Goal: Task Accomplishment & Management: Use online tool/utility

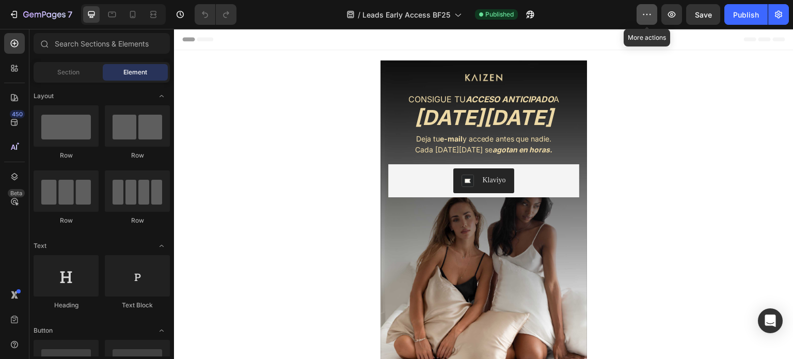
click at [642, 19] on button "button" at bounding box center [646, 14] width 21 height 21
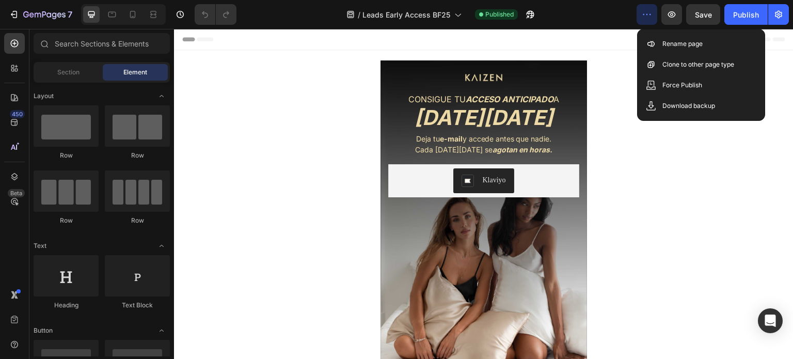
click at [778, 13] on icon "button" at bounding box center [778, 14] width 3 height 3
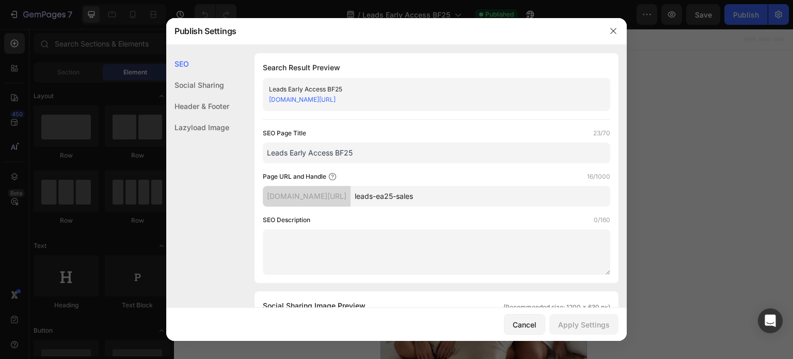
click at [204, 105] on div "Header & Footer" at bounding box center [197, 105] width 63 height 21
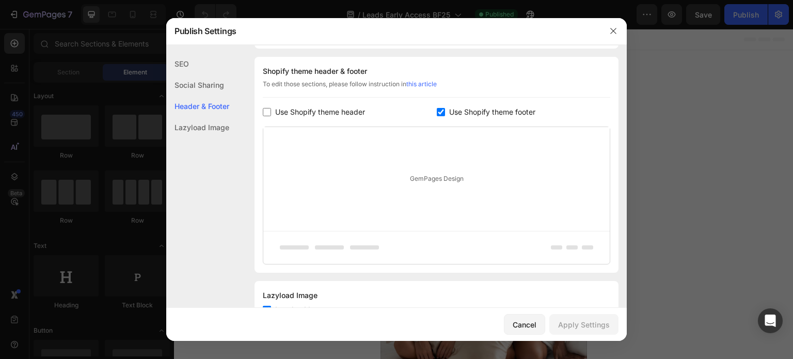
scroll to position [483, 0]
click at [268, 113] on input "checkbox" at bounding box center [267, 111] width 8 height 8
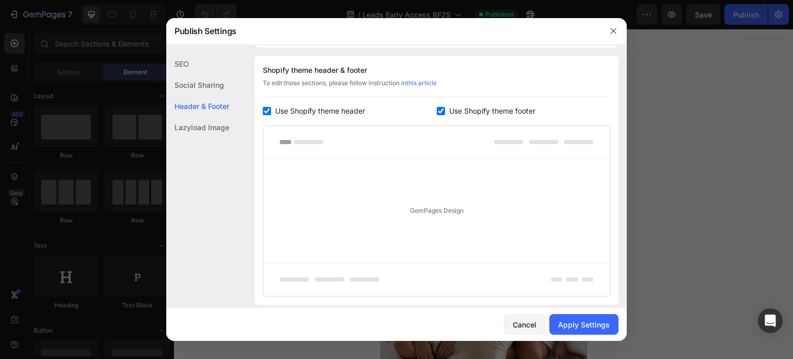
click at [268, 113] on input "checkbox" at bounding box center [267, 111] width 8 height 8
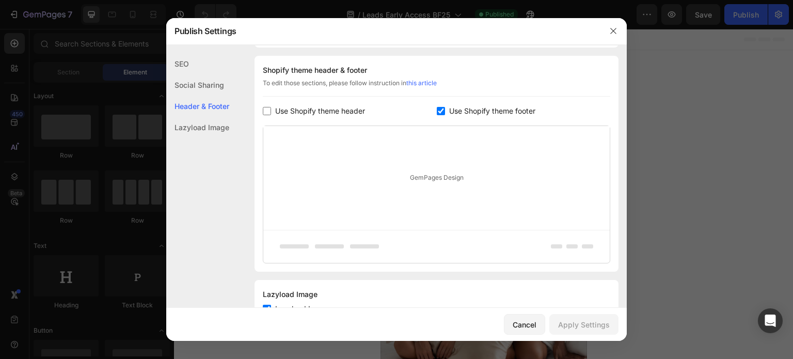
click at [266, 110] on input "checkbox" at bounding box center [267, 111] width 8 height 8
checkbox input "true"
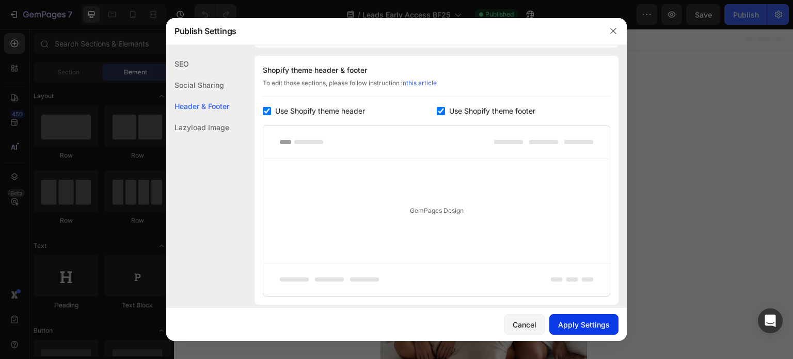
click at [596, 327] on div "Apply Settings" at bounding box center [584, 324] width 52 height 11
click at [611, 31] on icon "button" at bounding box center [613, 31] width 8 height 8
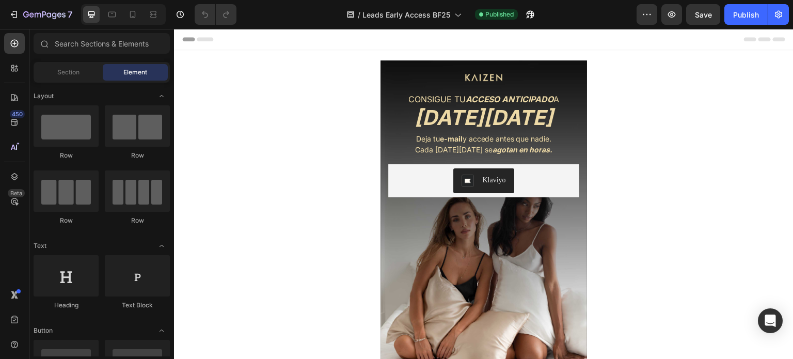
scroll to position [0, 0]
click at [780, 16] on icon "button" at bounding box center [778, 14] width 10 height 10
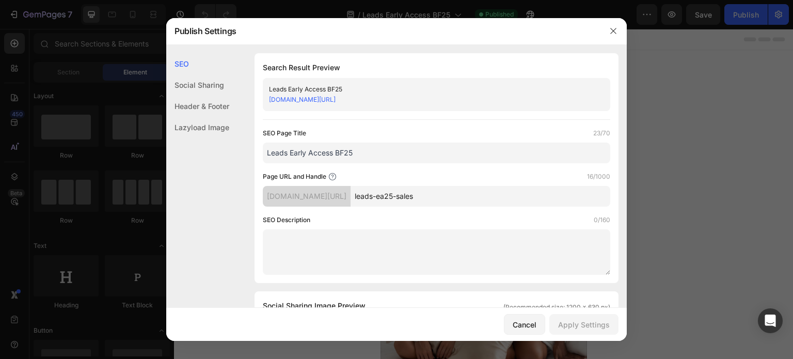
click at [206, 101] on div "Header & Footer" at bounding box center [197, 105] width 63 height 21
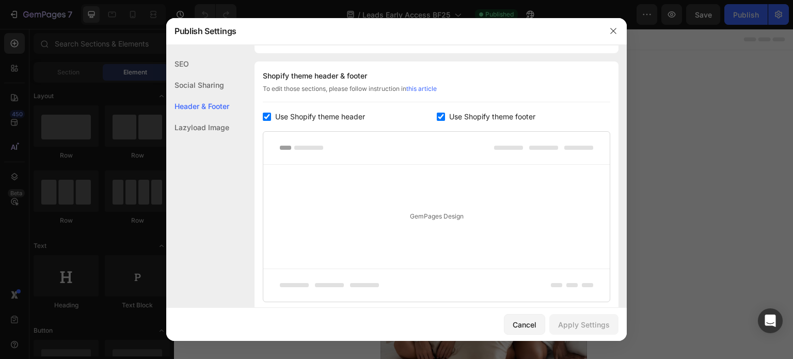
scroll to position [483, 0]
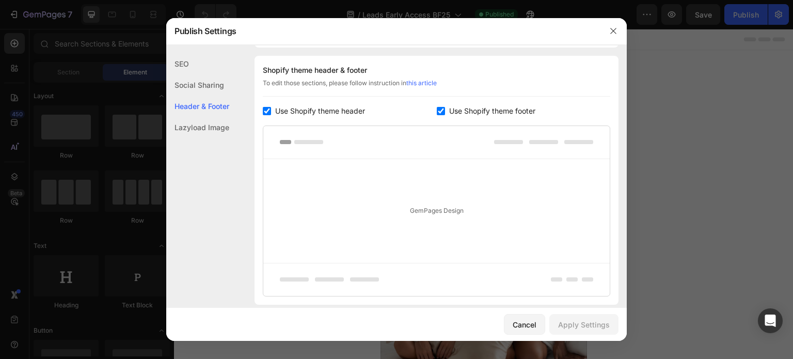
click at [264, 113] on input "checkbox" at bounding box center [267, 111] width 8 height 8
checkbox input "false"
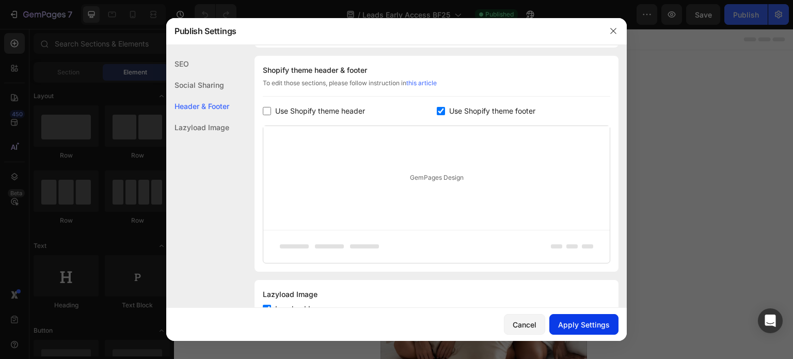
click at [601, 328] on div "Apply Settings" at bounding box center [584, 324] width 52 height 11
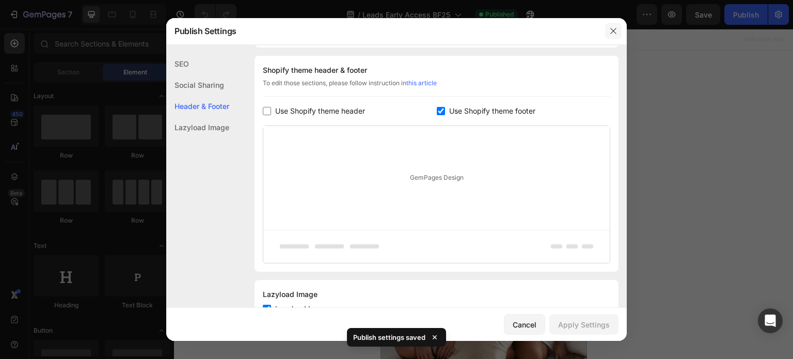
click at [617, 30] on button "button" at bounding box center [613, 31] width 17 height 17
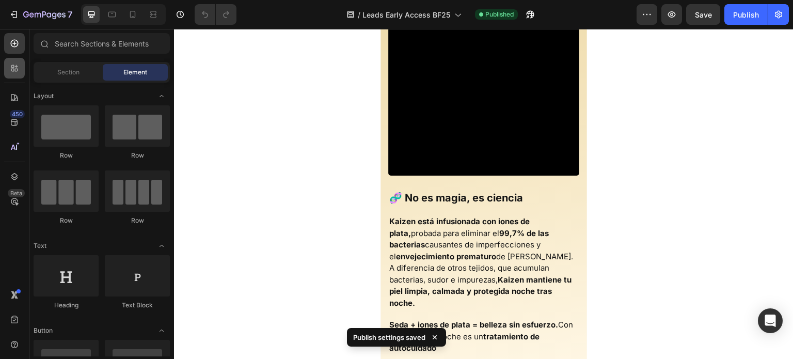
scroll to position [206, 0]
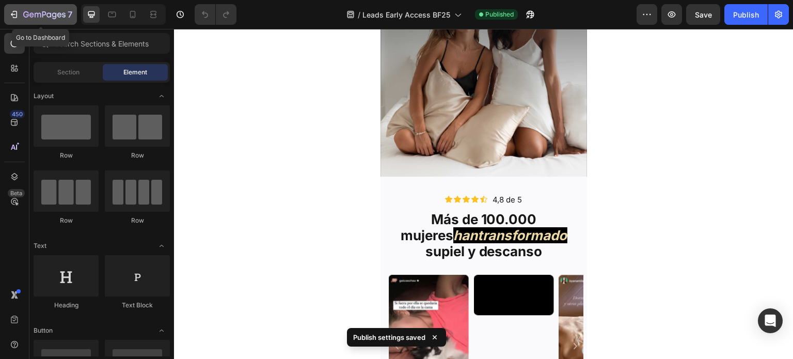
click at [9, 13] on icon "button" at bounding box center [14, 14] width 10 height 10
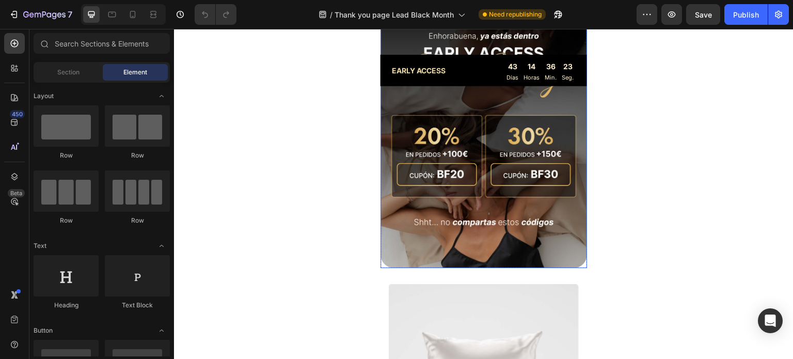
scroll to position [103, 0]
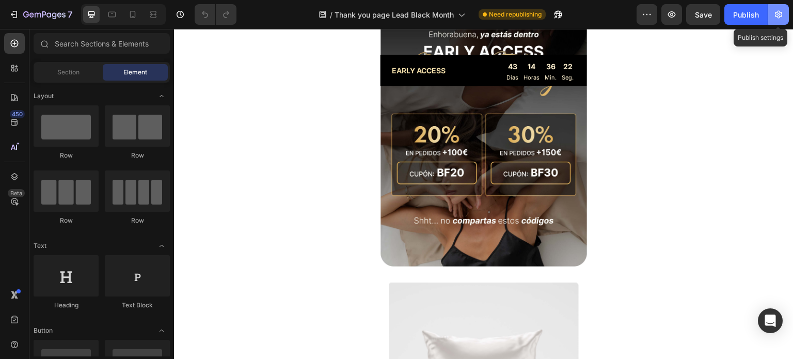
click at [777, 15] on icon "button" at bounding box center [778, 14] width 10 height 10
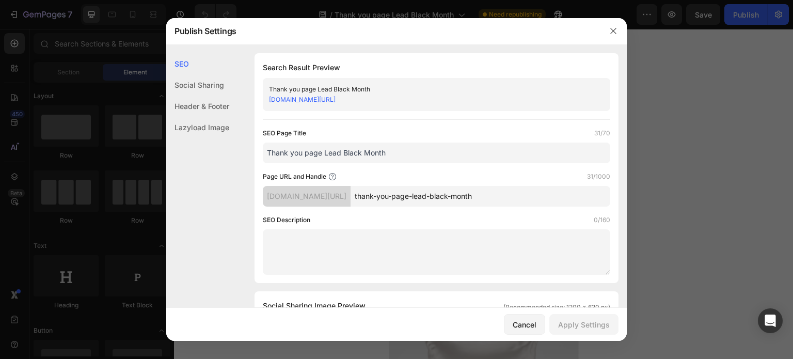
click at [197, 99] on div "Header & Footer" at bounding box center [197, 105] width 63 height 21
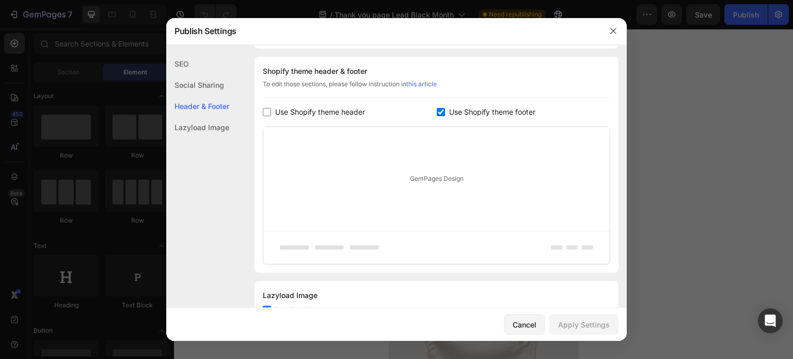
scroll to position [483, 0]
click at [292, 110] on span "Use Shopify theme header" at bounding box center [320, 111] width 90 height 12
checkbox input "true"
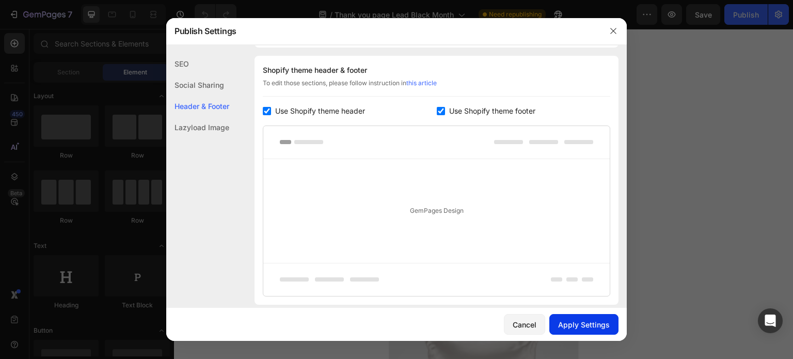
click at [605, 324] on div "Apply Settings" at bounding box center [584, 324] width 52 height 11
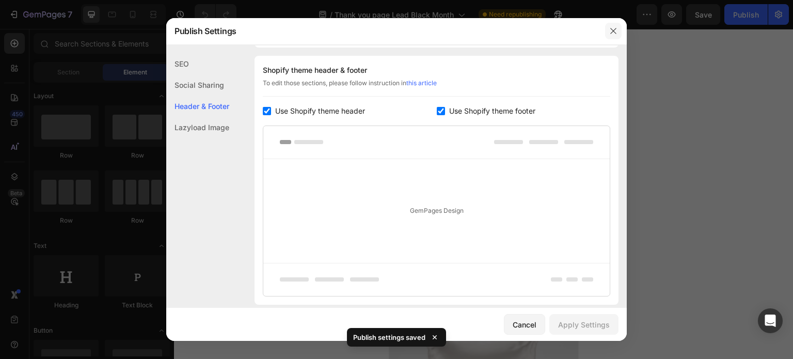
click at [613, 31] on icon "button" at bounding box center [613, 31] width 6 height 6
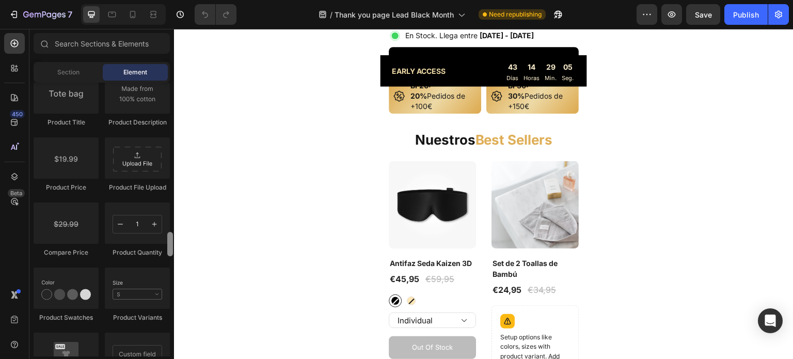
scroll to position [1614, 0]
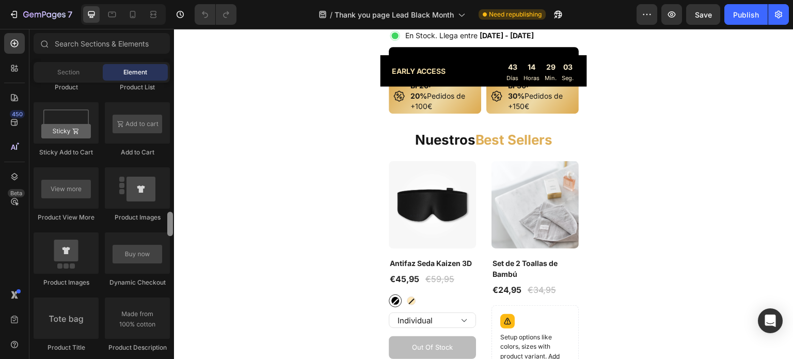
drag, startPoint x: 345, startPoint y: 371, endPoint x: 175, endPoint y: 209, distance: 234.7
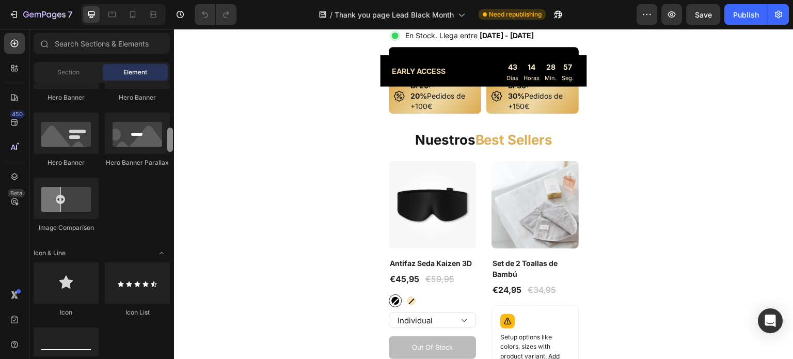
scroll to position [490, 0]
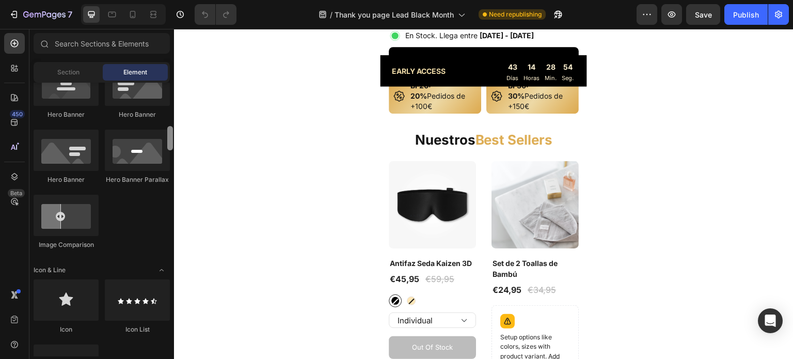
drag, startPoint x: 171, startPoint y: 241, endPoint x: 169, endPoint y: 137, distance: 104.3
click at [169, 137] on div at bounding box center [170, 138] width 6 height 24
drag, startPoint x: 309, startPoint y: 333, endPoint x: 399, endPoint y: 243, distance: 128.1
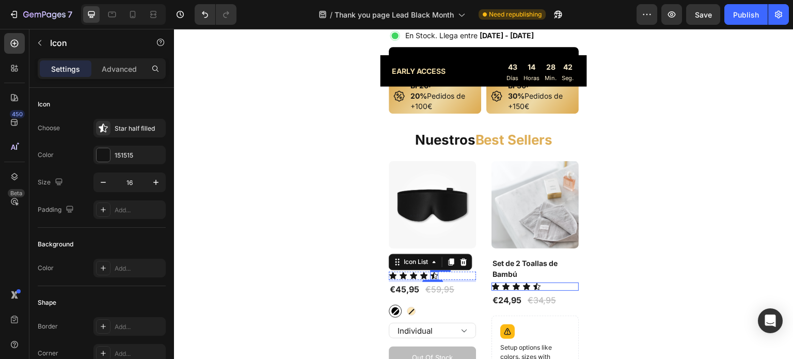
click at [430, 271] on div "Icon" at bounding box center [434, 275] width 8 height 8
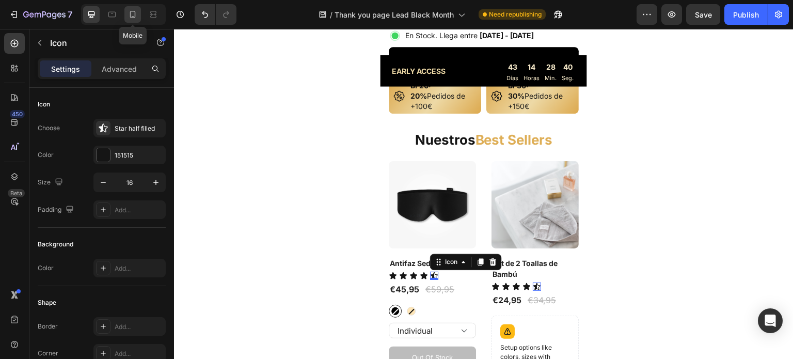
click at [134, 10] on icon at bounding box center [132, 14] width 10 height 10
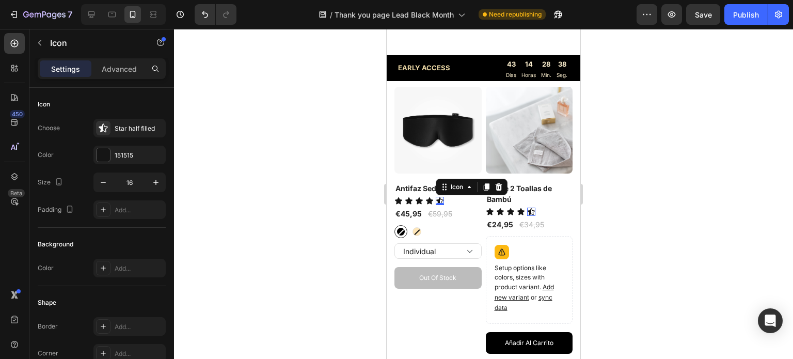
scroll to position [809, 0]
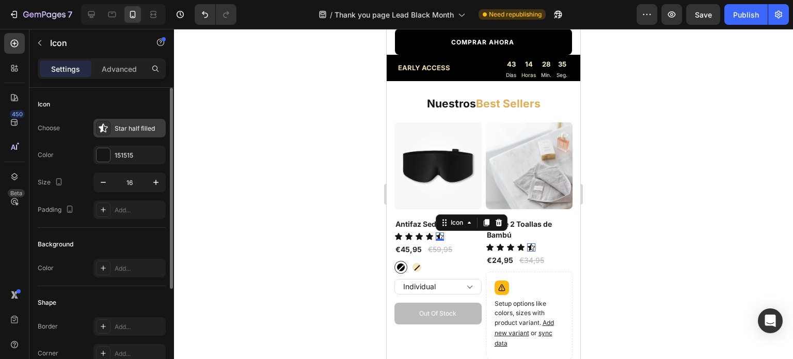
click at [103, 131] on icon at bounding box center [103, 128] width 10 height 10
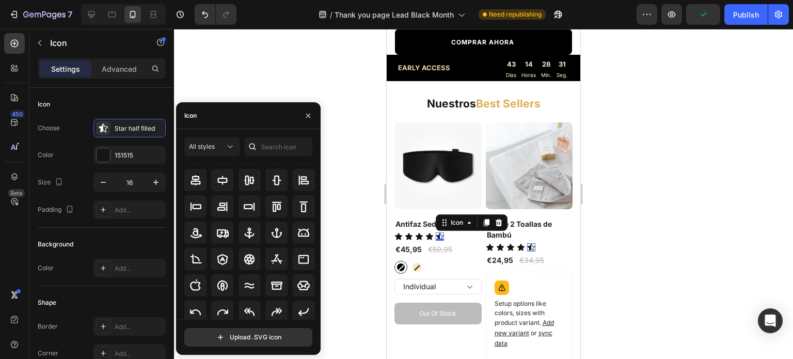
scroll to position [0, 0]
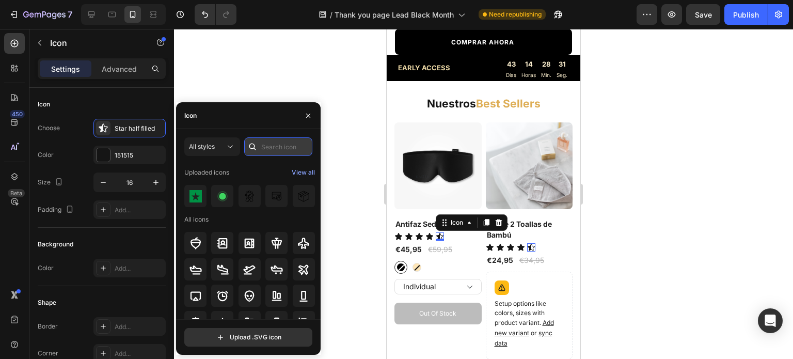
click at [273, 150] on input "text" at bounding box center [278, 146] width 68 height 19
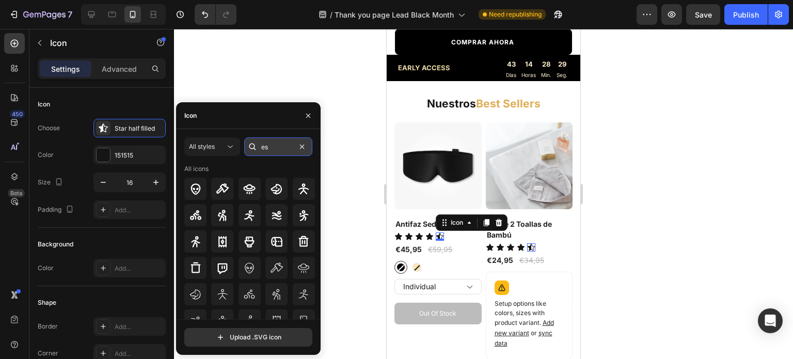
type input "e"
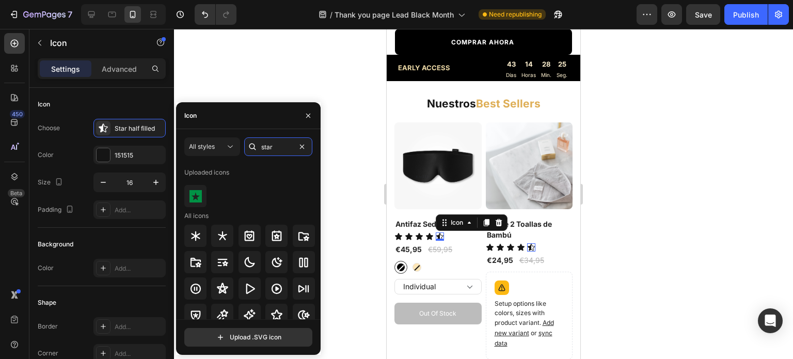
type input "star"
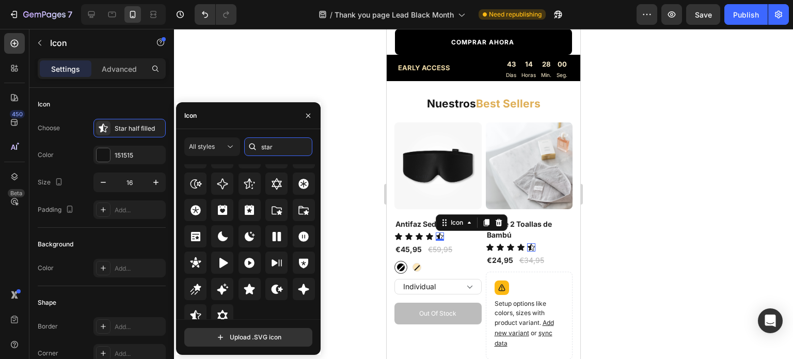
scroll to position [353, 0]
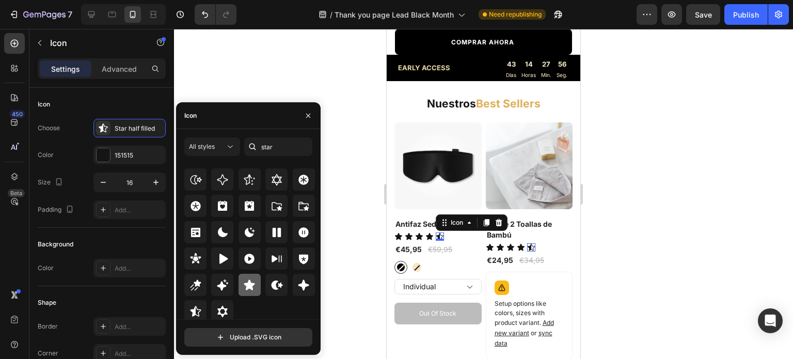
click at [248, 289] on icon at bounding box center [249, 285] width 12 height 12
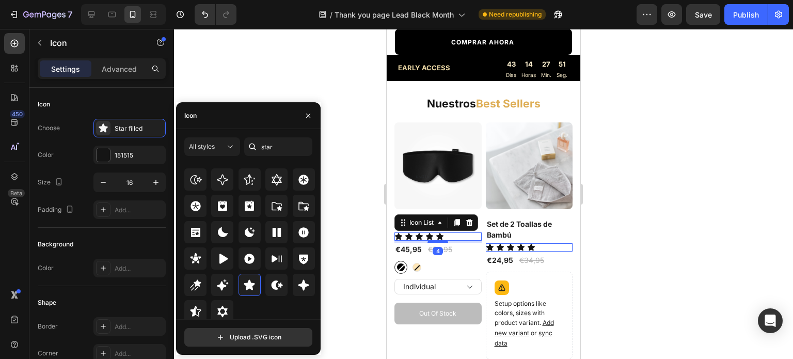
click at [434, 232] on div "Icon Icon Icon Icon Icon" at bounding box center [437, 236] width 87 height 8
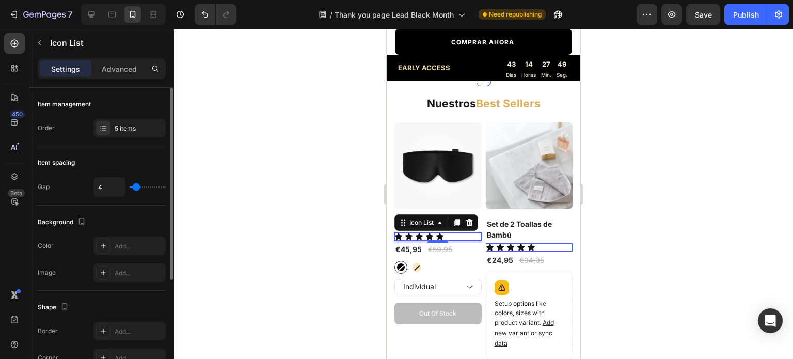
type input "0"
click at [131, 187] on input "range" at bounding box center [148, 187] width 36 height 2
type input "1"
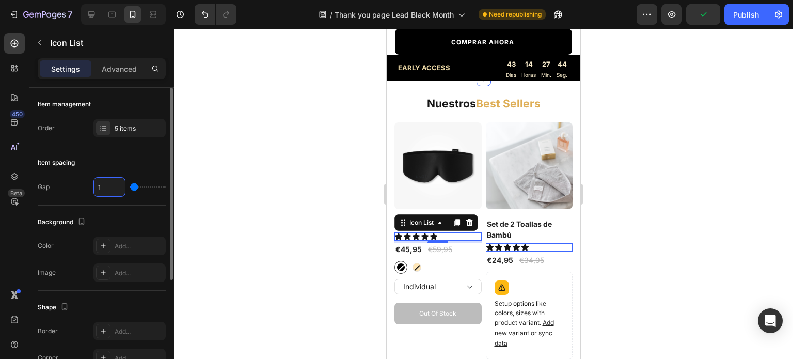
type input "1"
click at [147, 160] on div "Item spacing" at bounding box center [102, 162] width 128 height 17
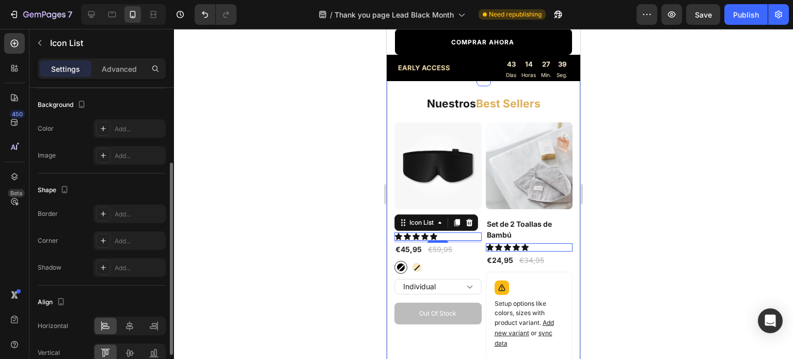
scroll to position [0, 0]
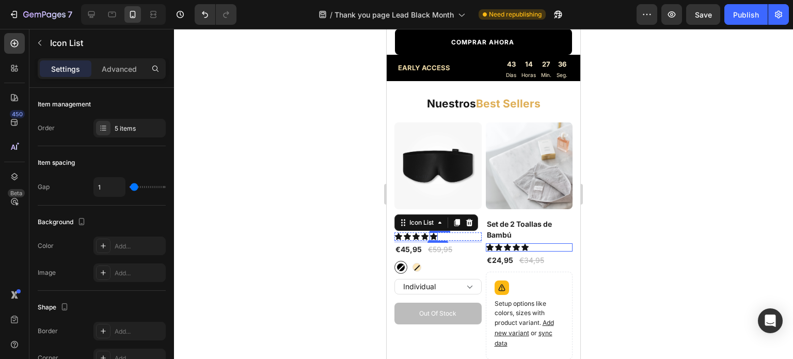
click at [434, 233] on icon at bounding box center [433, 236] width 7 height 7
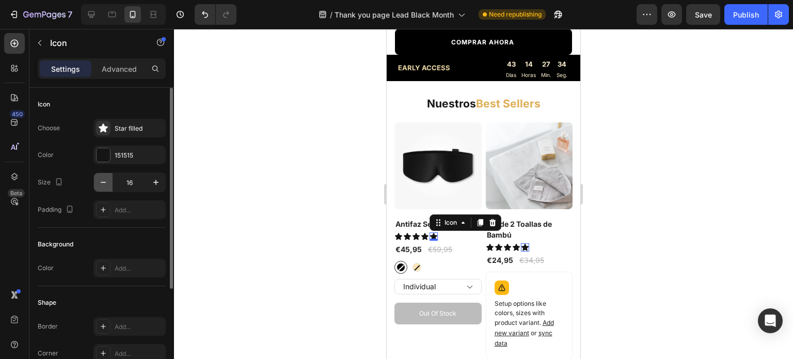
click at [102, 183] on icon "button" at bounding box center [103, 182] width 10 height 10
type input "14"
click at [423, 232] on div "Icon" at bounding box center [425, 236] width 8 height 8
click at [100, 181] on icon "button" at bounding box center [103, 182] width 10 height 10
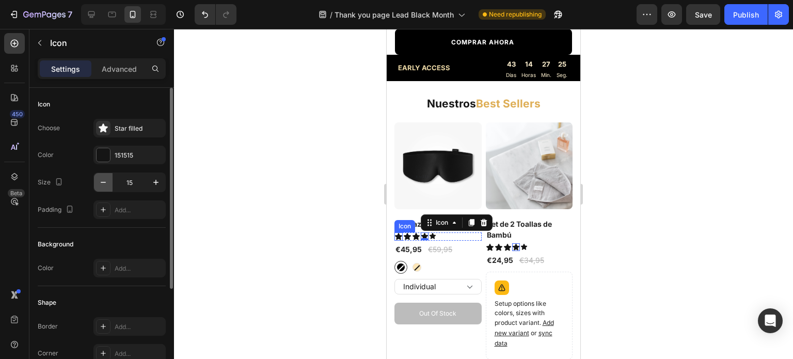
click at [100, 181] on icon "button" at bounding box center [103, 182] width 10 height 10
type input "14"
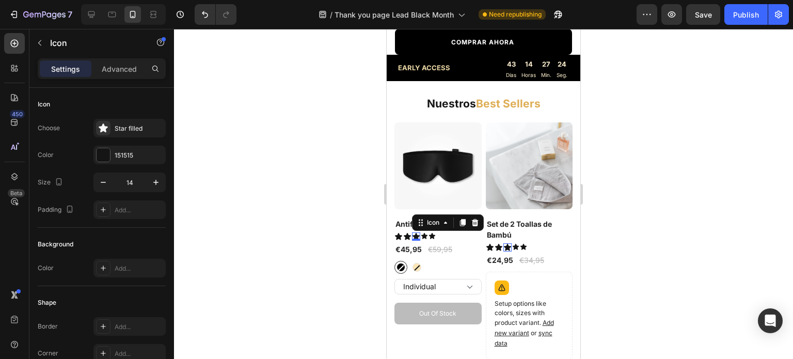
click at [415, 232] on div "Icon 0" at bounding box center [416, 236] width 8 height 8
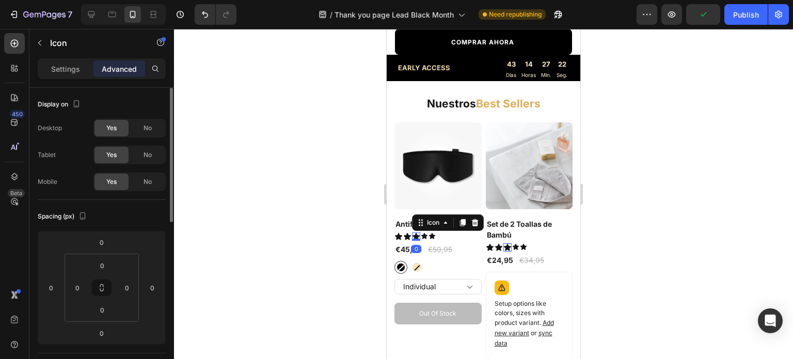
click at [74, 68] on p "Settings" at bounding box center [65, 68] width 29 height 11
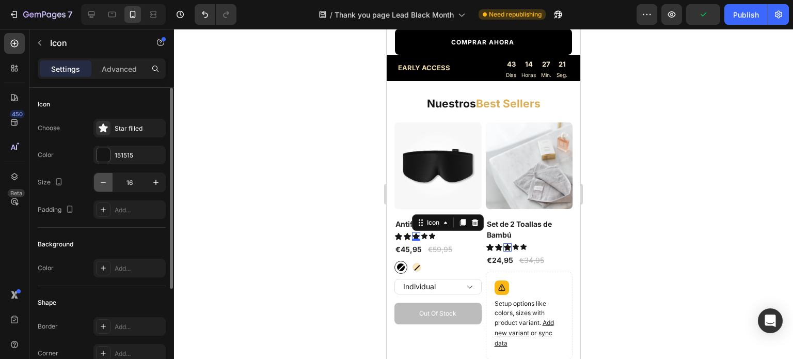
click at [94, 185] on button "button" at bounding box center [103, 182] width 19 height 19
type input "14"
click at [409, 232] on div "Icon" at bounding box center [407, 236] width 8 height 8
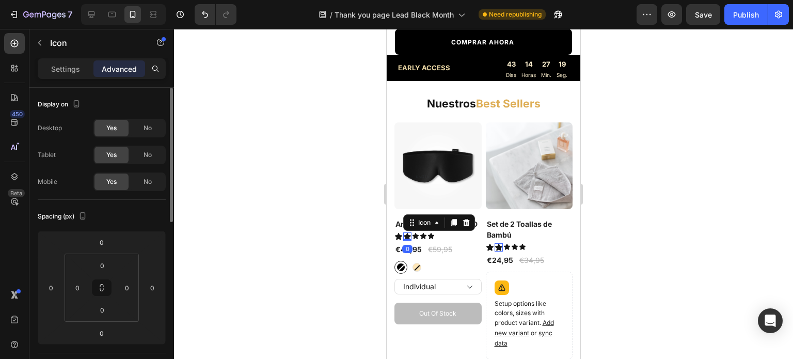
click at [70, 70] on p "Settings" at bounding box center [65, 68] width 29 height 11
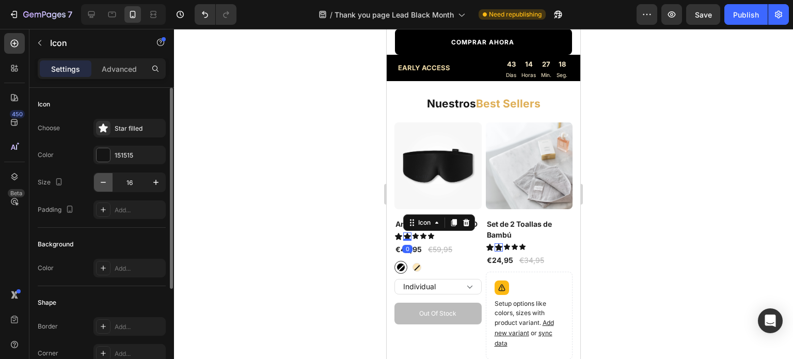
click at [101, 185] on icon "button" at bounding box center [103, 182] width 10 height 10
type input "14"
click at [401, 232] on div "Icon" at bounding box center [398, 236] width 8 height 8
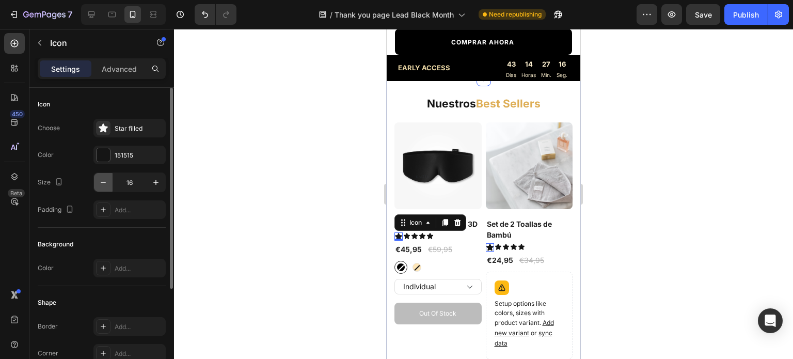
click at [105, 182] on icon "button" at bounding box center [103, 182] width 10 height 10
type input "14"
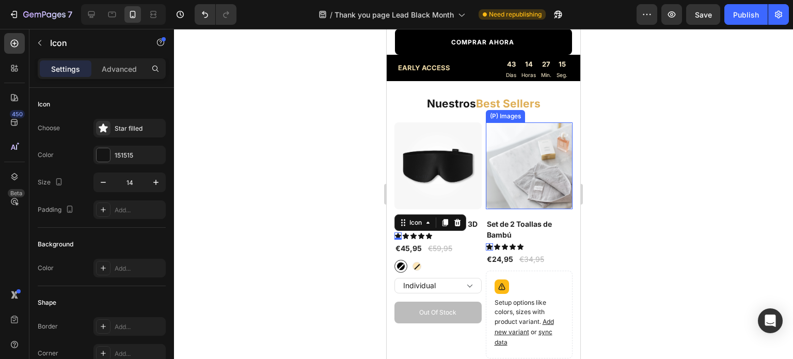
click at [510, 136] on img at bounding box center [529, 165] width 87 height 87
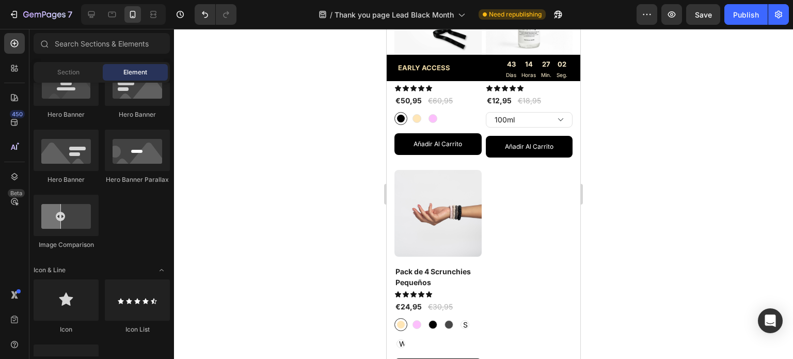
scroll to position [1220, 0]
